Goal: Task Accomplishment & Management: Use online tool/utility

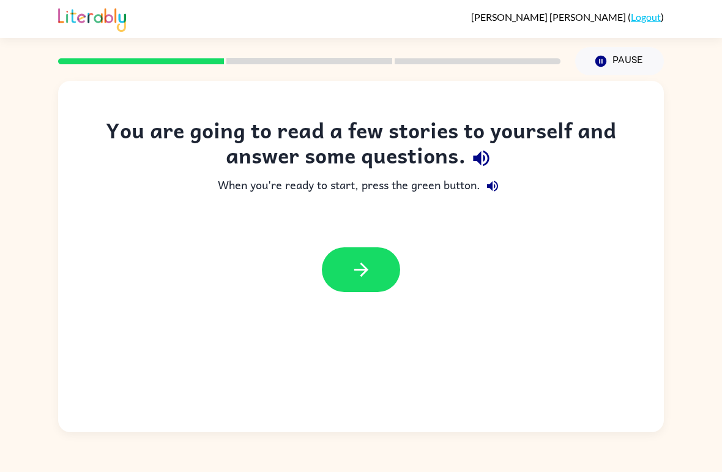
click at [374, 241] on div at bounding box center [361, 269] width 606 height 69
click at [362, 267] on icon "button" at bounding box center [361, 269] width 21 height 21
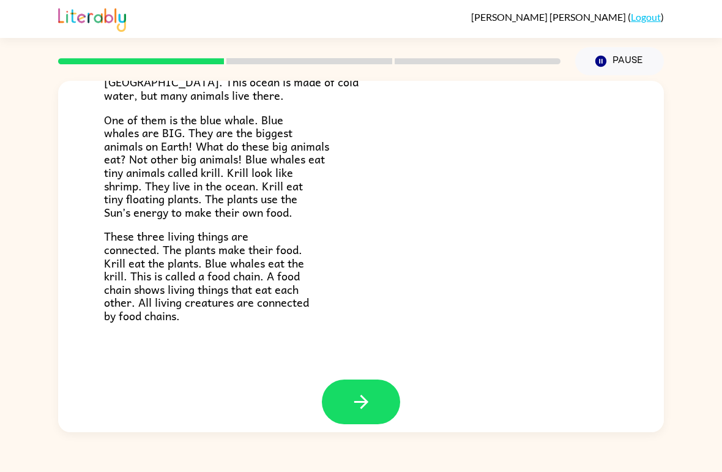
scroll to position [159, 0]
click at [387, 393] on button "button" at bounding box center [361, 401] width 78 height 45
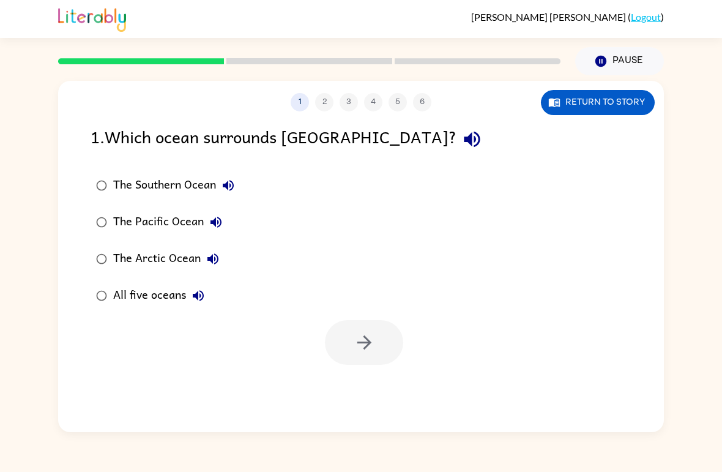
click at [106, 56] on div at bounding box center [309, 61] width 517 height 43
click at [51, 43] on div at bounding box center [309, 61] width 517 height 43
click at [599, 99] on button "Return to story" at bounding box center [598, 102] width 114 height 25
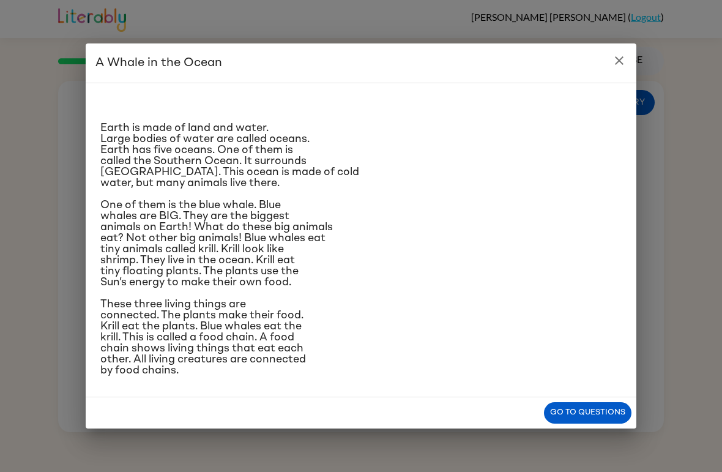
click at [597, 424] on button "Go to questions" at bounding box center [588, 412] width 88 height 21
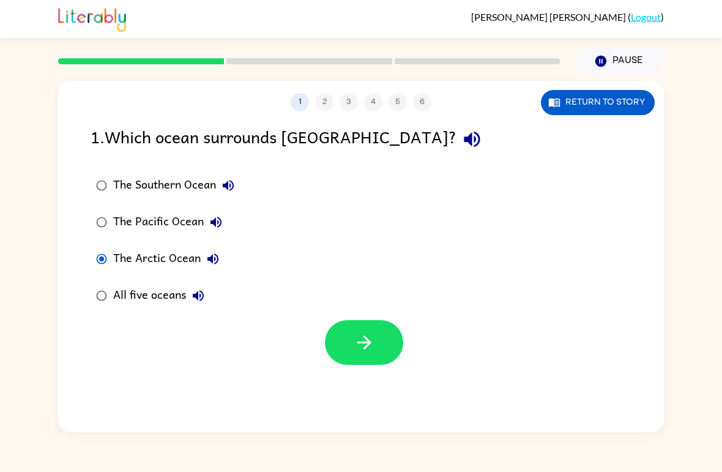
click at [368, 336] on icon "button" at bounding box center [364, 342] width 21 height 21
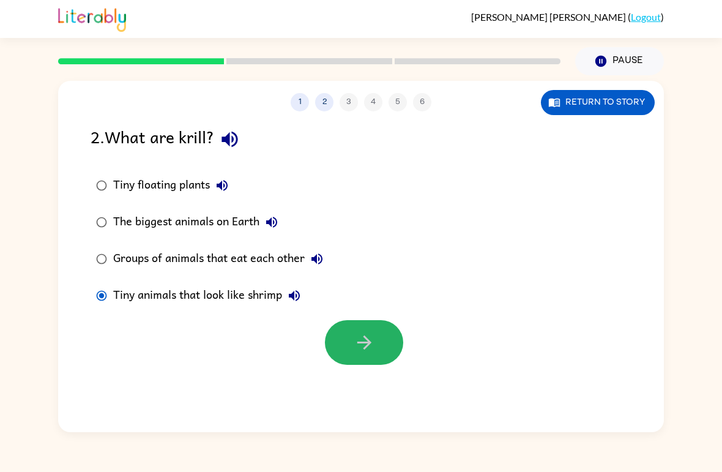
click at [390, 335] on button "button" at bounding box center [364, 342] width 78 height 45
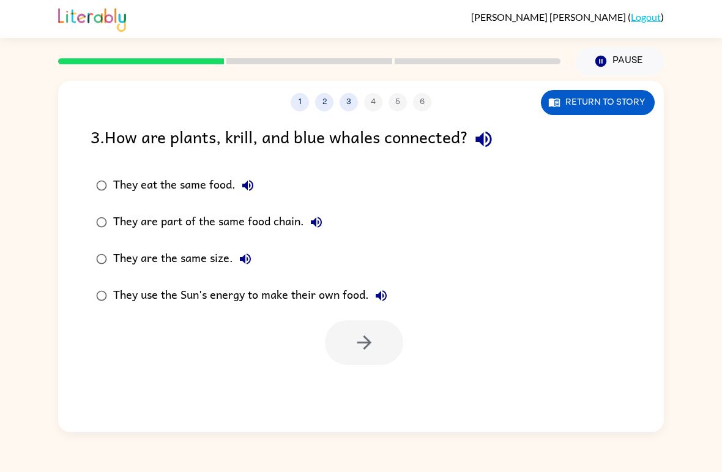
click at [84, 289] on label "They use the Sun's energy to make their own food." at bounding box center [242, 295] width 316 height 37
click at [371, 357] on button "button" at bounding box center [364, 342] width 78 height 45
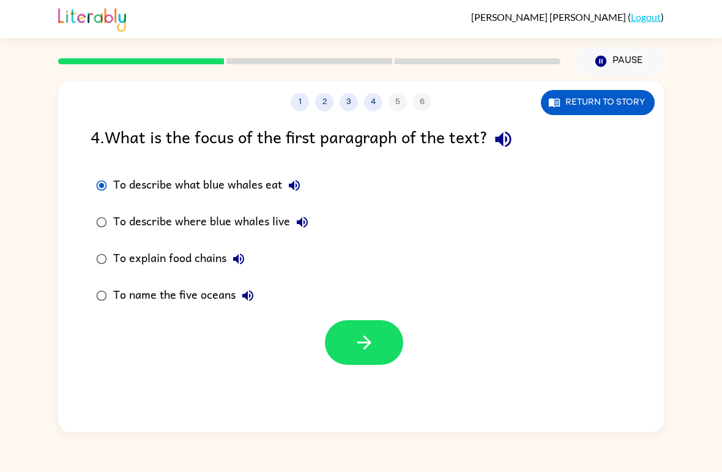
click at [91, 235] on label "To describe where blue whales live" at bounding box center [202, 222] width 237 height 37
click at [355, 347] on icon "button" at bounding box center [364, 342] width 21 height 21
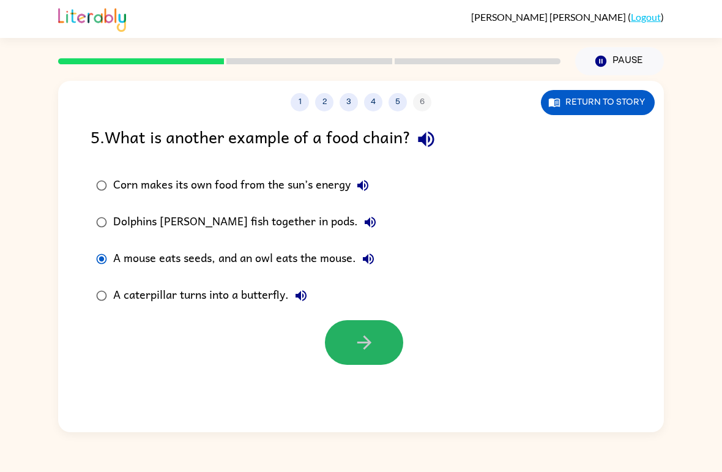
click at [391, 345] on button "button" at bounding box center [364, 342] width 78 height 45
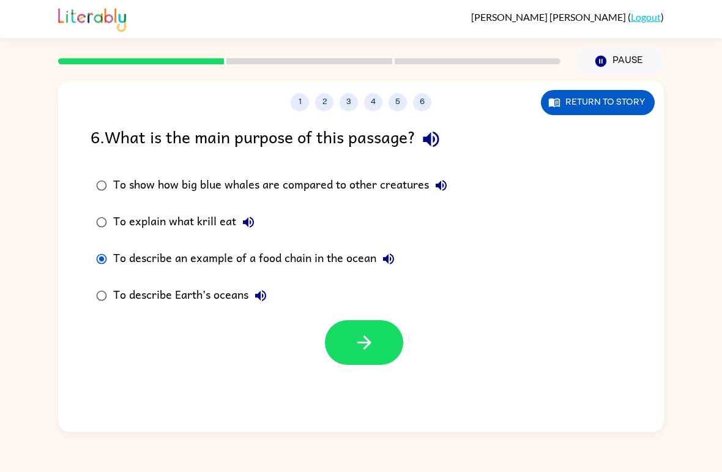
click at [100, 280] on label "To describe Earth’s oceans" at bounding box center [272, 295] width 376 height 37
click at [90, 279] on label "To describe Earth’s oceans" at bounding box center [272, 295] width 376 height 37
click at [86, 278] on label "To describe Earth’s oceans" at bounding box center [272, 295] width 376 height 37
click at [382, 345] on button "button" at bounding box center [364, 342] width 78 height 45
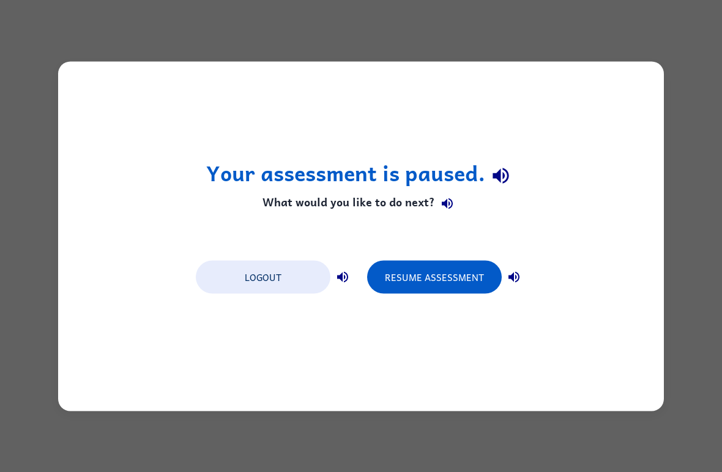
click at [449, 284] on button "Resume Assessment" at bounding box center [434, 276] width 135 height 33
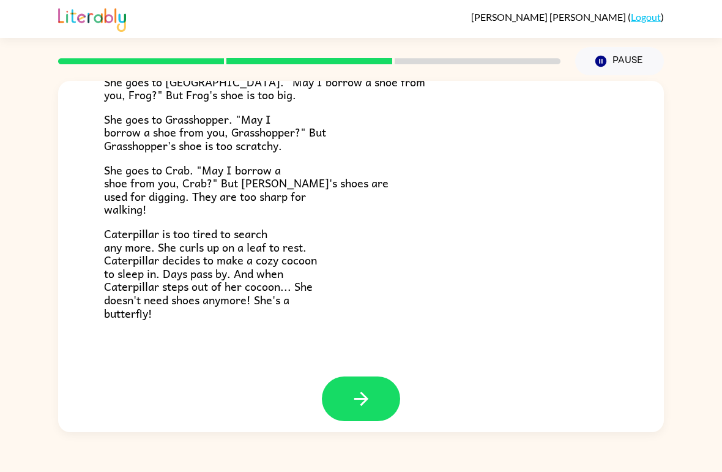
scroll to position [206, 0]
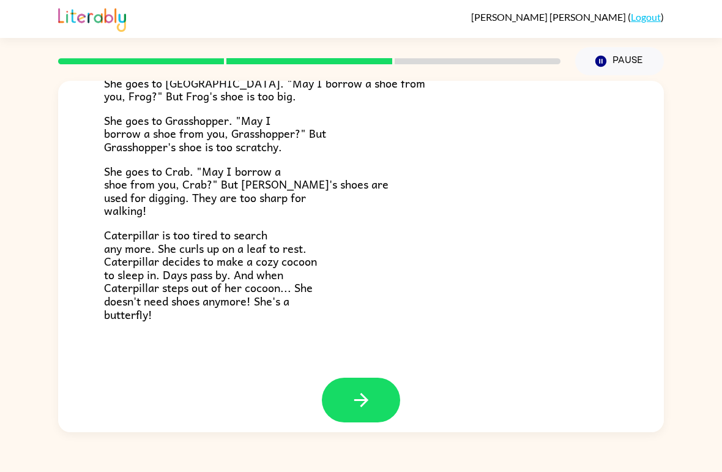
click at [386, 397] on button "button" at bounding box center [361, 400] width 78 height 45
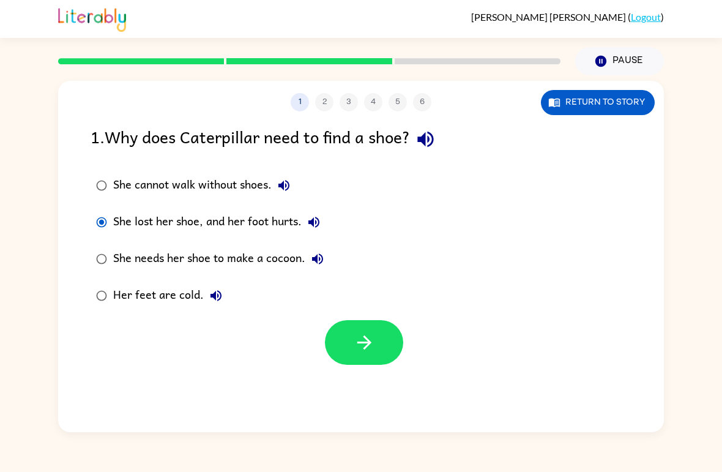
click at [408, 323] on div at bounding box center [361, 339] width 606 height 51
click at [386, 340] on button "button" at bounding box center [364, 342] width 78 height 45
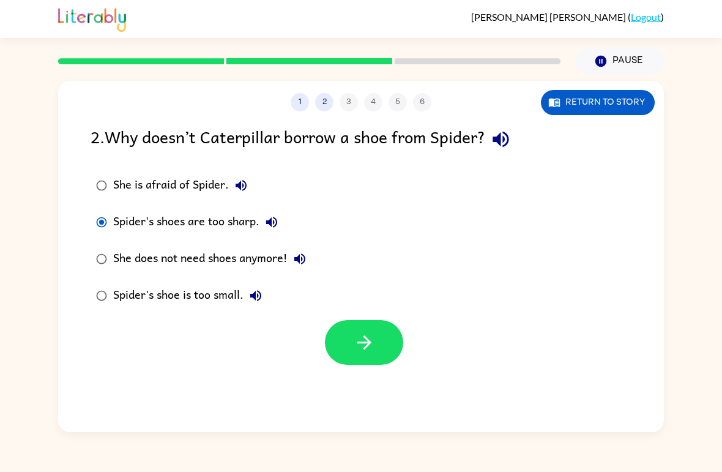
click at [110, 282] on label "Spider's shoe is too small." at bounding box center [201, 295] width 234 height 37
click at [376, 339] on button "button" at bounding box center [364, 342] width 78 height 45
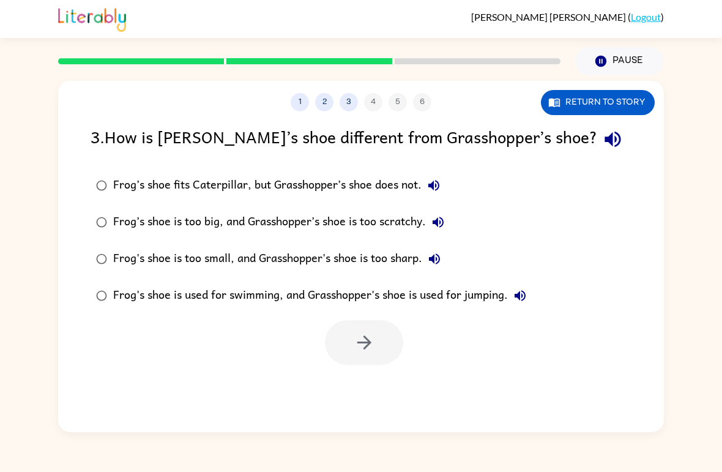
click at [111, 214] on label "Frog’s shoe is too big, and Grasshopper’s shoe is too scratchy." at bounding box center [311, 222] width 455 height 37
click at [388, 345] on button "button" at bounding box center [364, 342] width 78 height 45
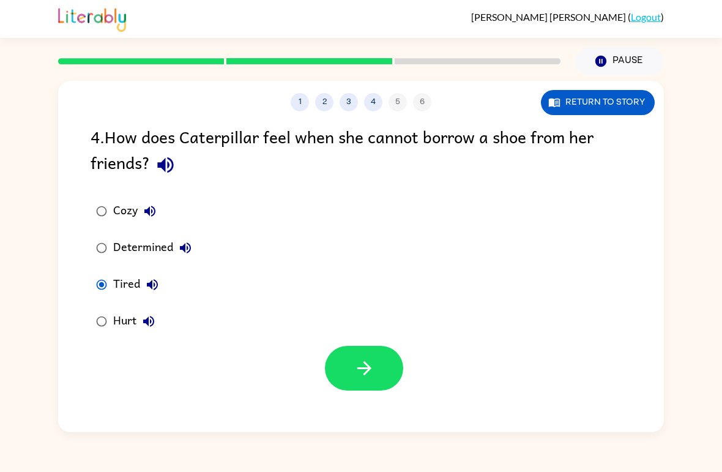
click at [368, 363] on icon "button" at bounding box center [364, 367] width 21 height 21
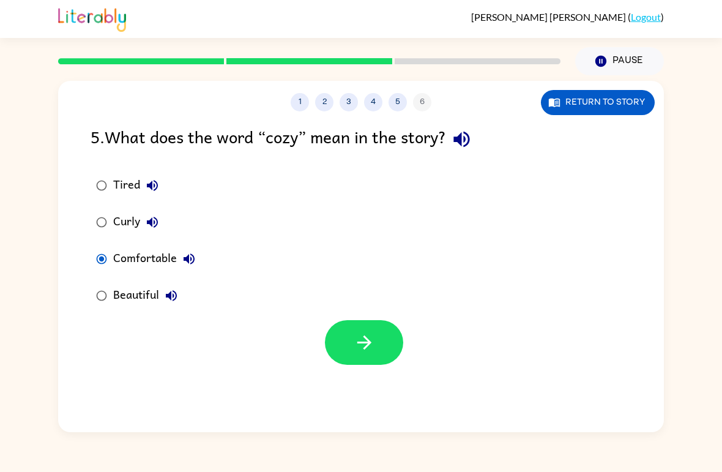
click at [371, 352] on icon "button" at bounding box center [364, 342] width 21 height 21
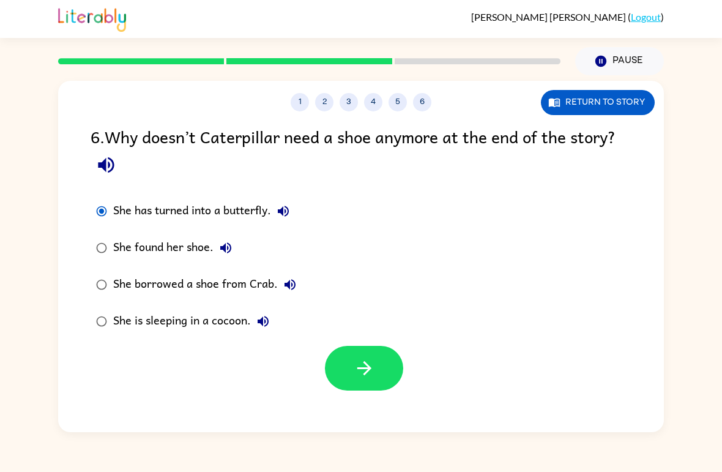
click at [371, 356] on button "button" at bounding box center [364, 368] width 78 height 45
